Goal: Information Seeking & Learning: Learn about a topic

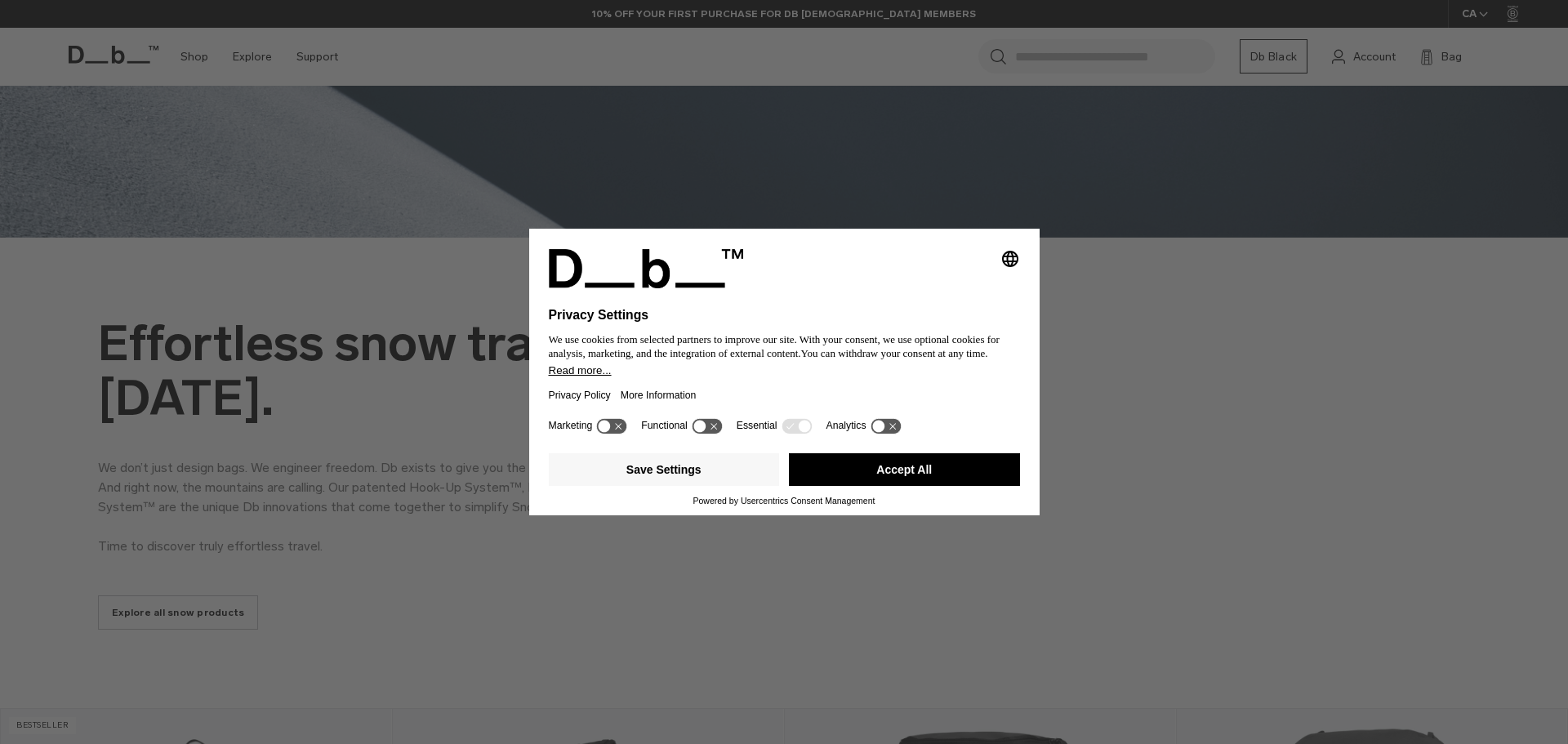
click at [853, 456] on button "Accept All" at bounding box center [905, 469] width 231 height 32
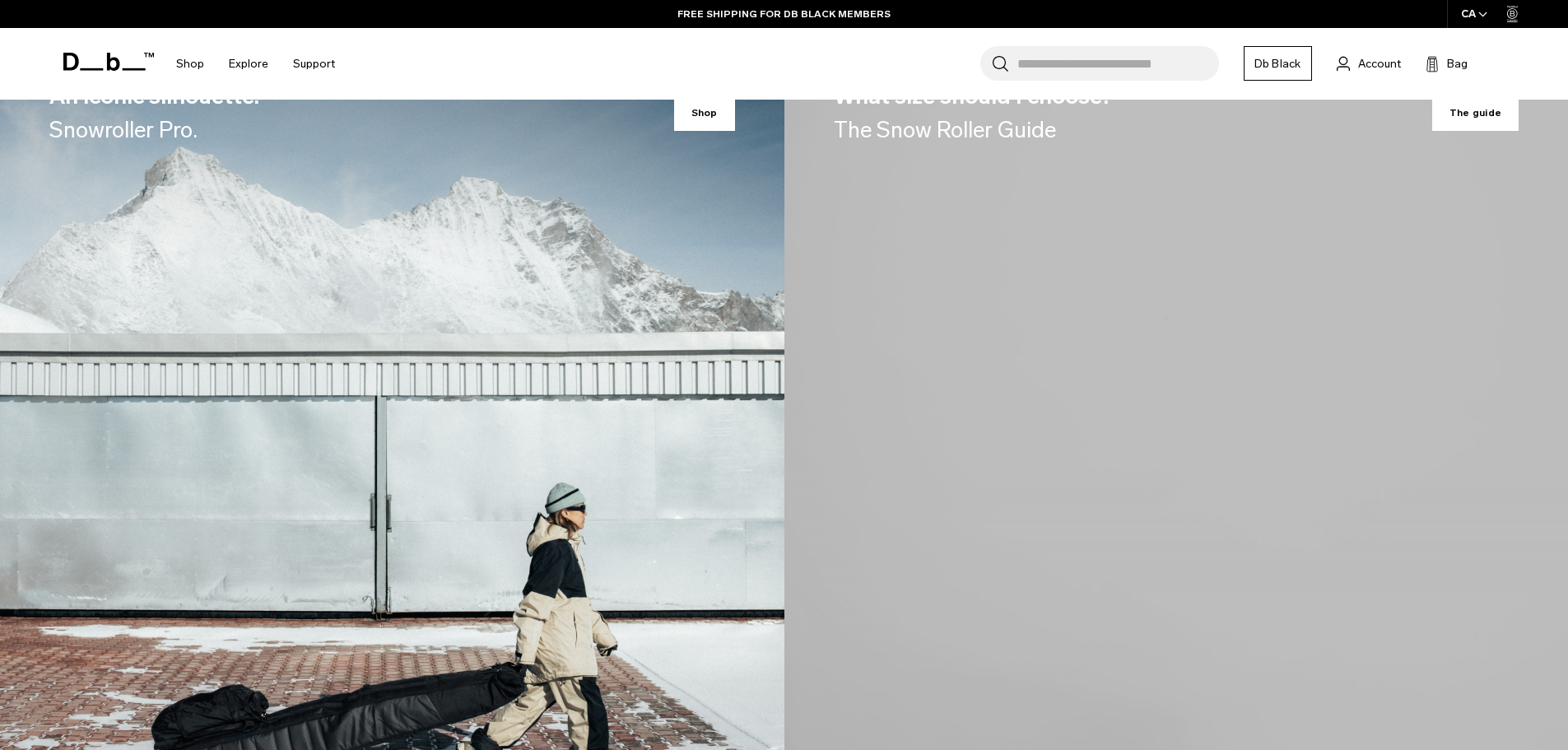
scroll to position [2882, 0]
